Goal: Information Seeking & Learning: Learn about a topic

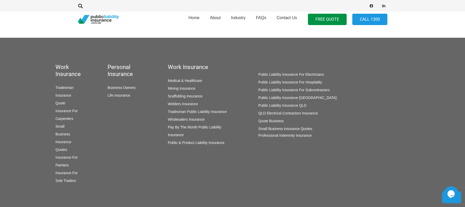
scroll to position [345, 0]
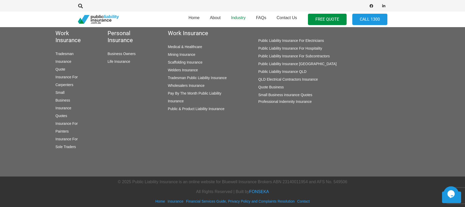
click at [236, 16] on span "Industry" at bounding box center [238, 17] width 15 height 4
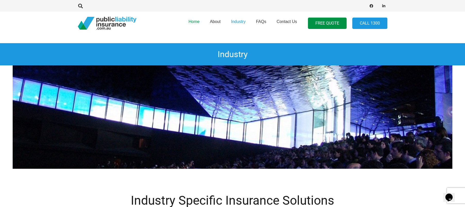
click at [196, 18] on link "Home" at bounding box center [194, 23] width 21 height 26
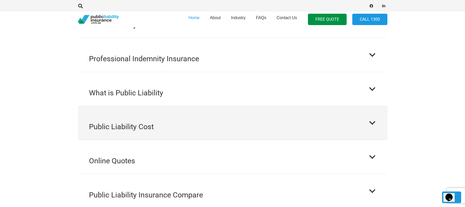
scroll to position [593, 0]
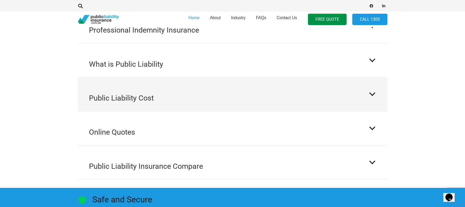
click at [144, 94] on h2 "Public Liability Cost" at bounding box center [121, 97] width 65 height 11
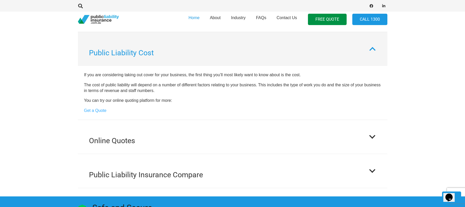
scroll to position [607, 0]
